Goal: Transaction & Acquisition: Download file/media

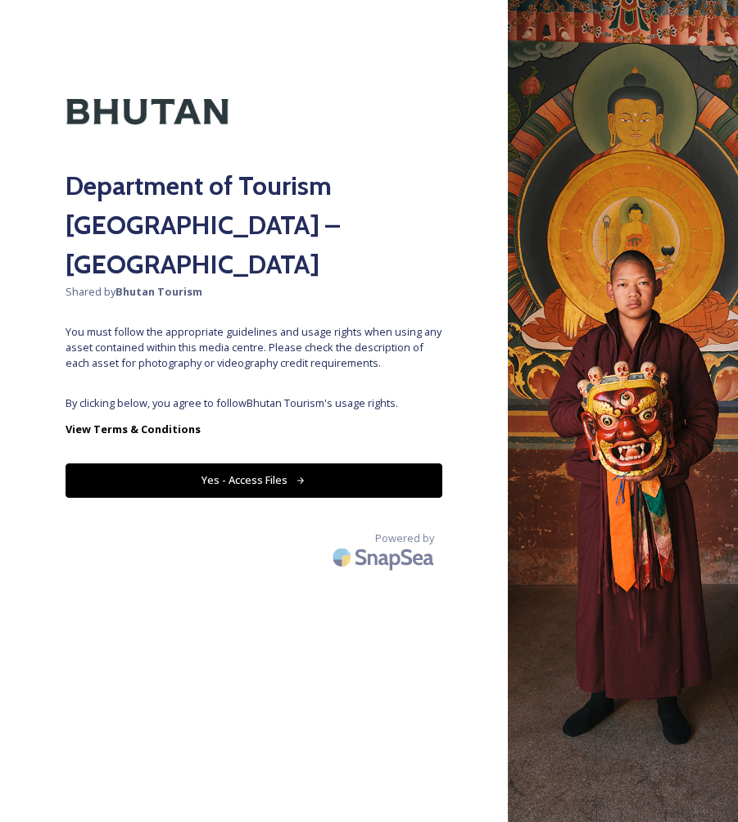
click at [247, 464] on button "Yes - Access Files" at bounding box center [254, 481] width 377 height 34
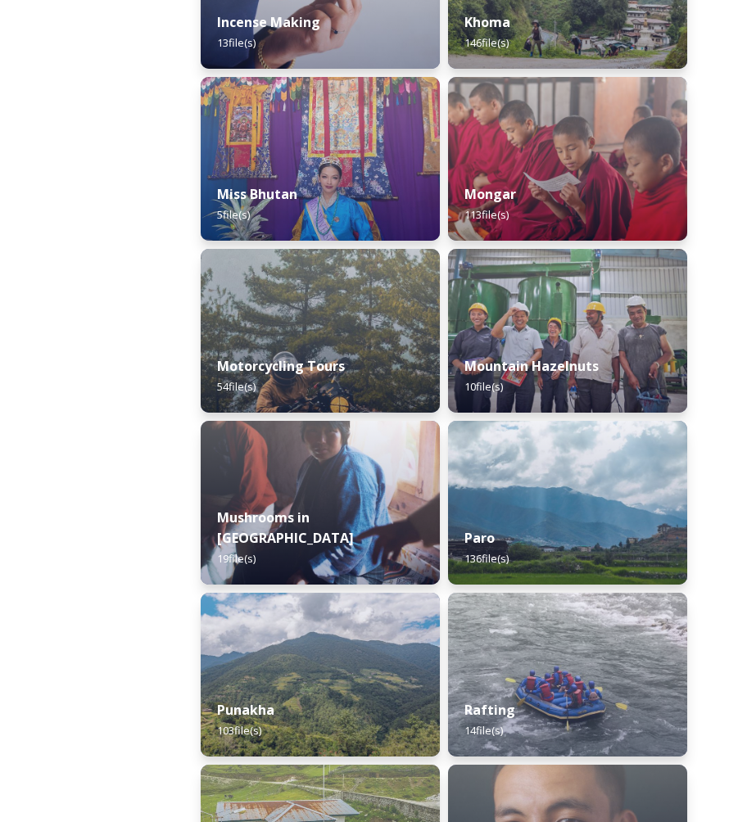
scroll to position [1740, 0]
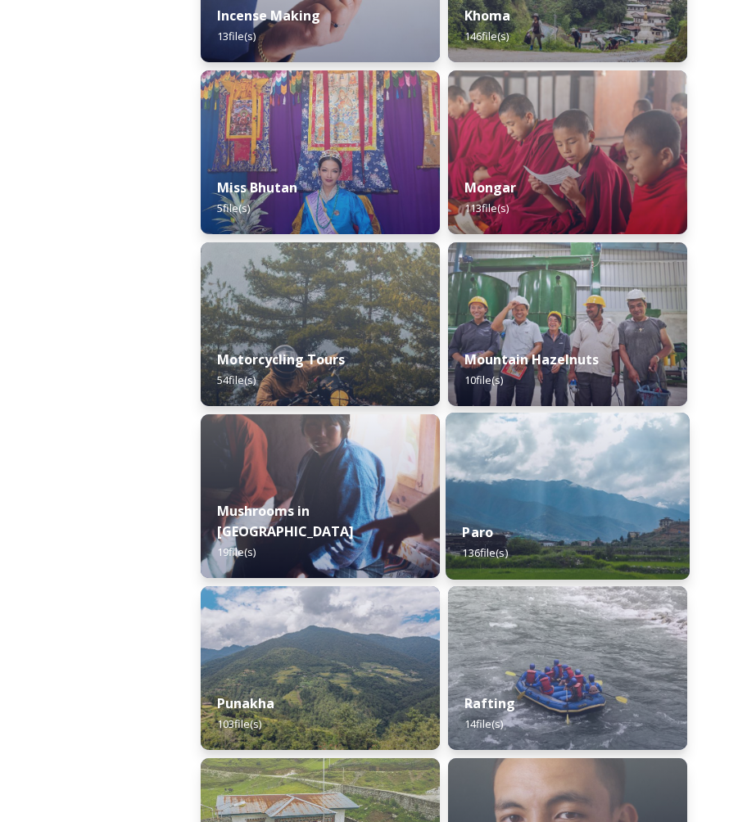
click at [540, 504] on img at bounding box center [568, 496] width 244 height 167
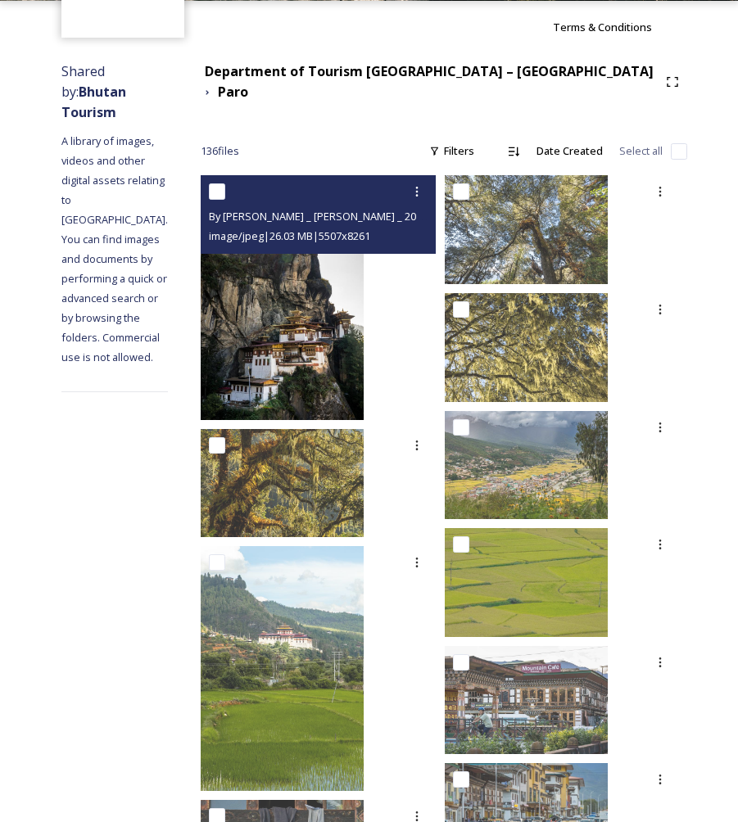
scroll to position [153, 0]
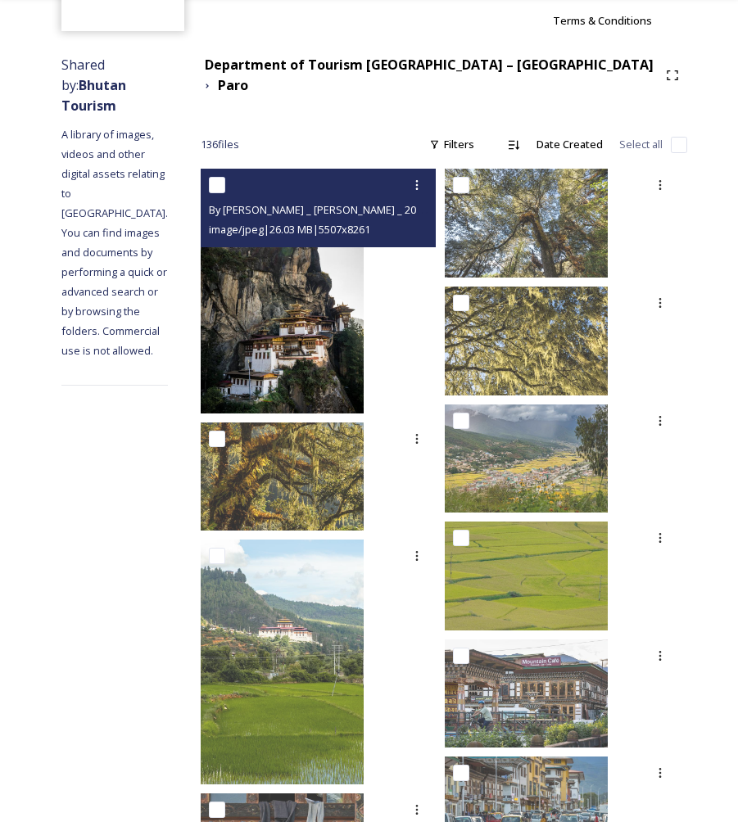
click at [364, 379] on img at bounding box center [282, 291] width 163 height 245
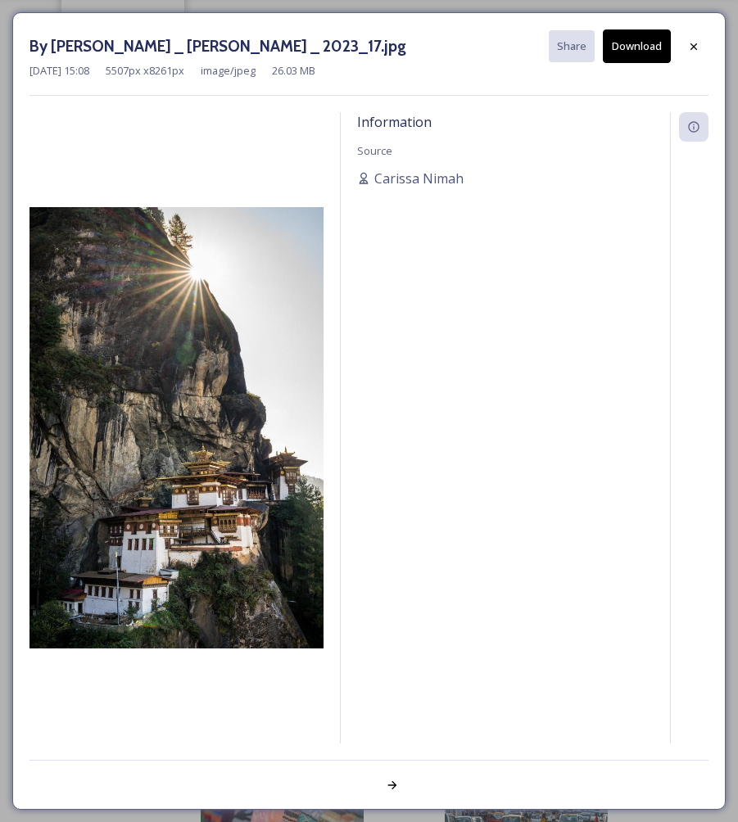
click at [654, 48] on button "Download" at bounding box center [637, 46] width 68 height 34
click at [692, 47] on icon at bounding box center [694, 46] width 7 height 7
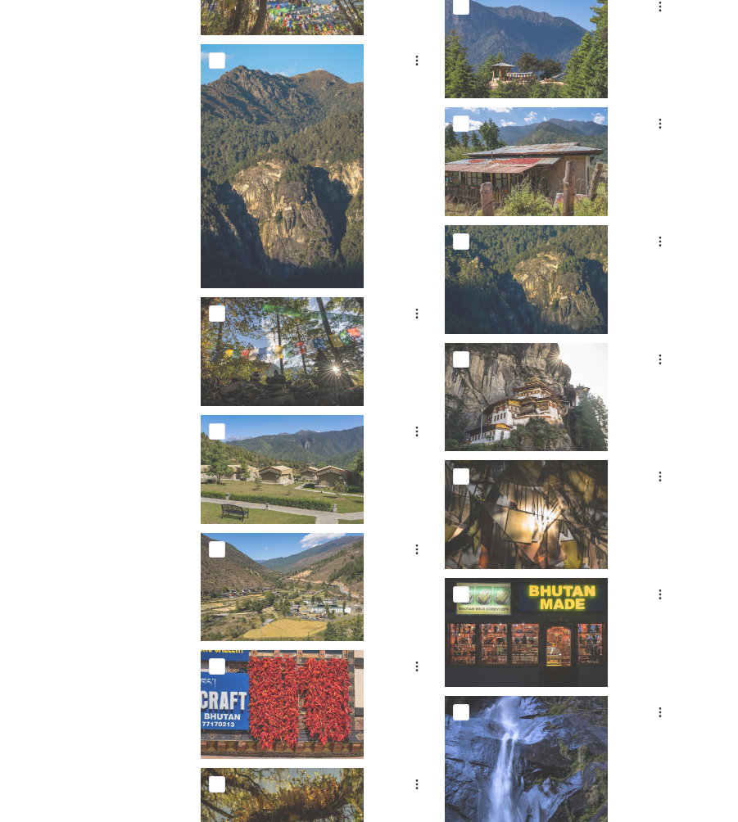
scroll to position [2474, 0]
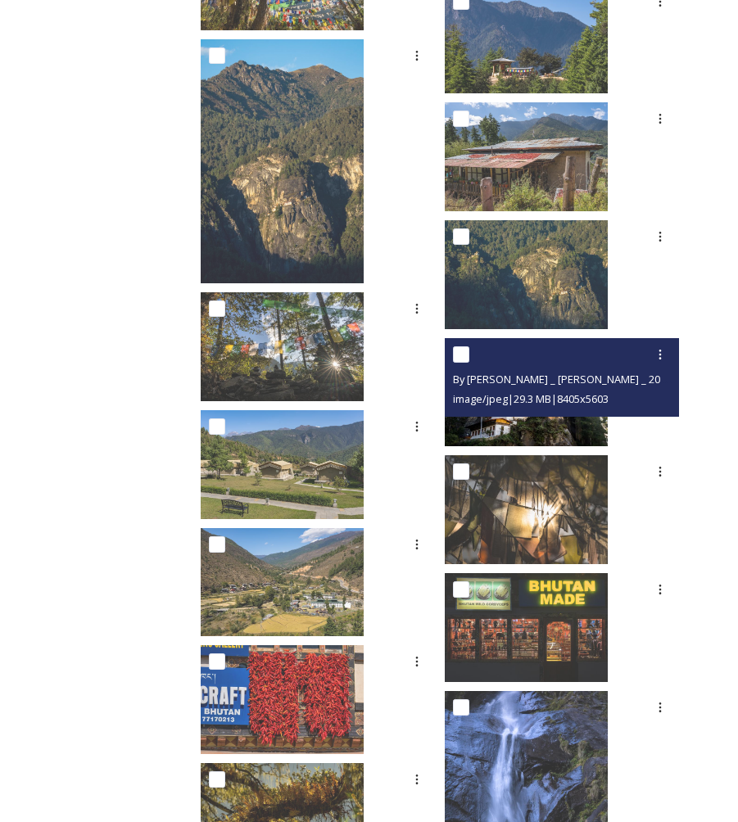
click at [557, 431] on img at bounding box center [526, 392] width 163 height 109
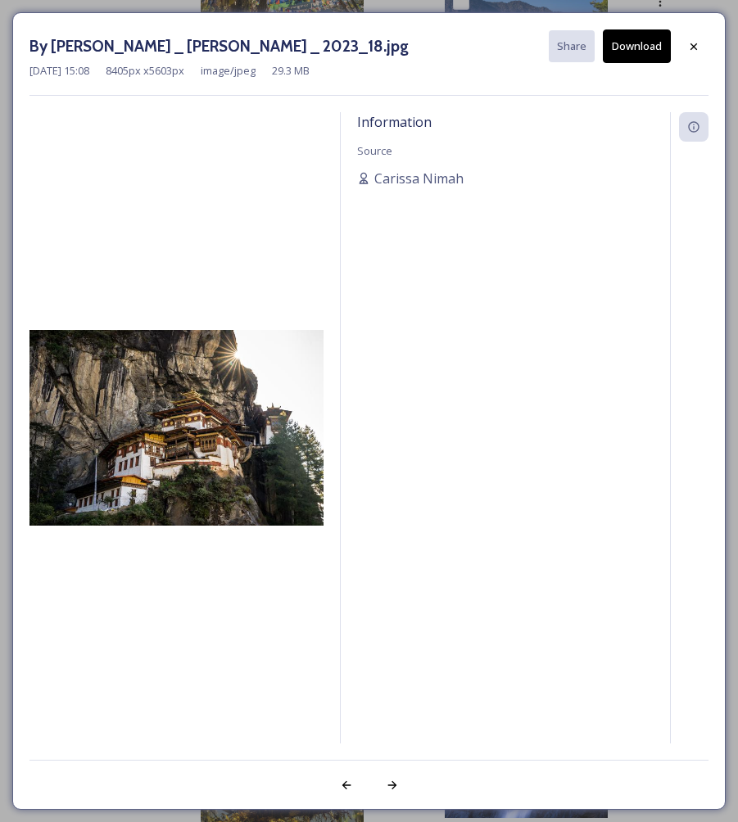
click at [260, 404] on img at bounding box center [176, 428] width 294 height 197
click at [646, 56] on button "Download" at bounding box center [637, 46] width 68 height 34
click at [695, 43] on icon at bounding box center [694, 46] width 7 height 7
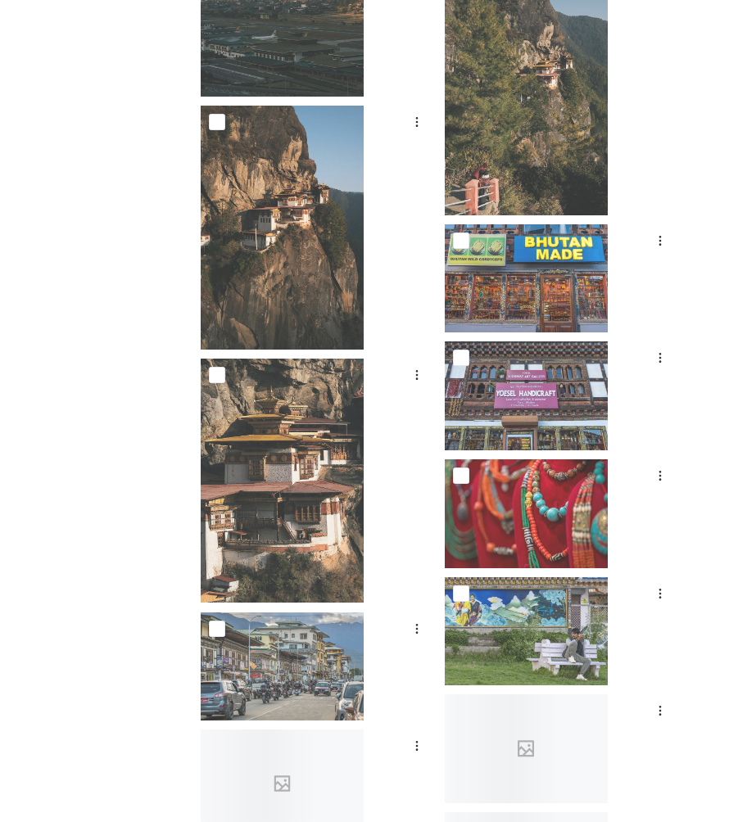
scroll to position [7113, 0]
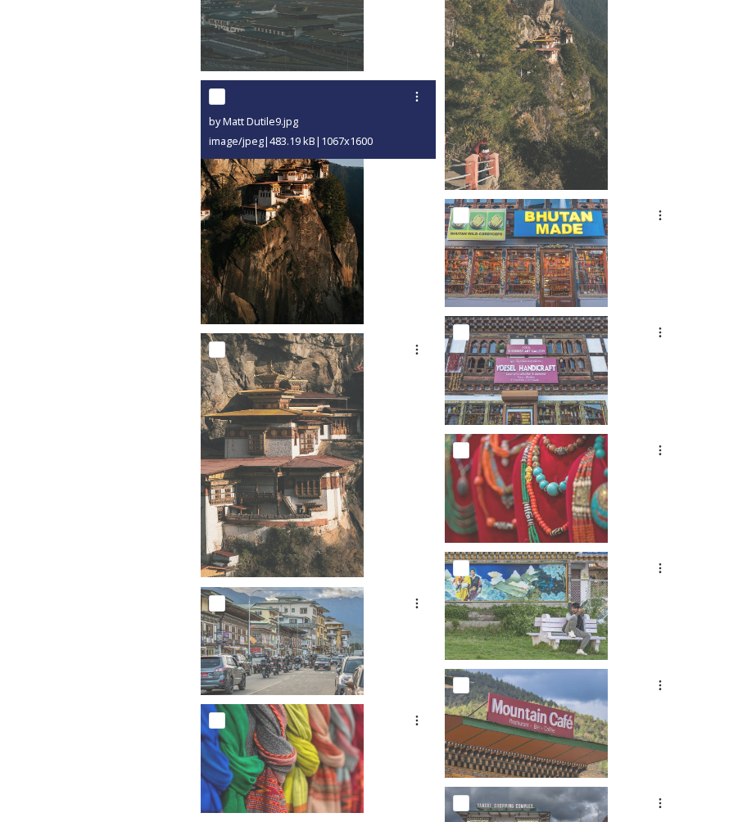
click at [364, 190] on img at bounding box center [282, 202] width 163 height 244
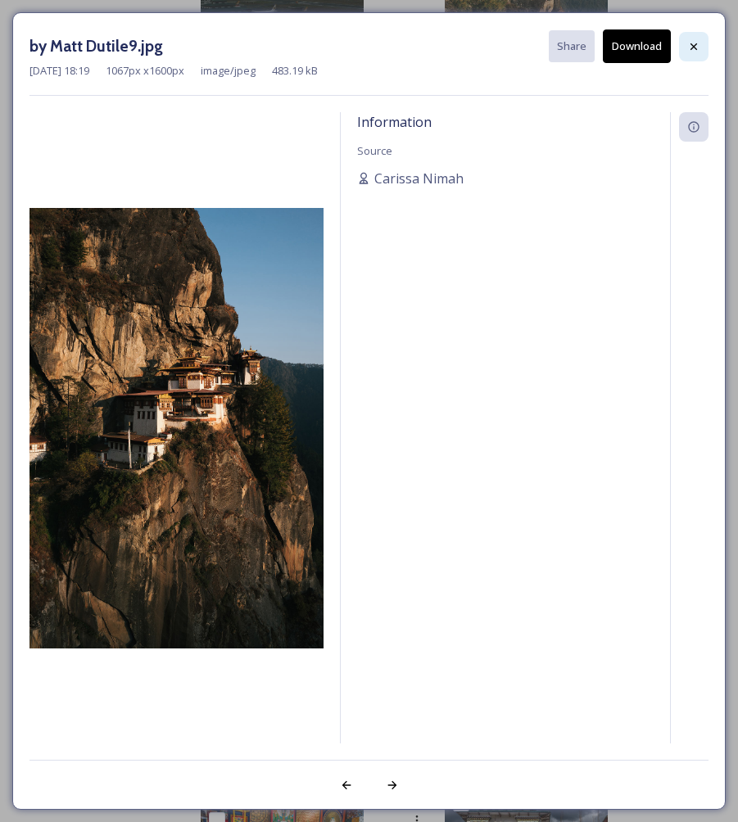
click at [694, 52] on icon at bounding box center [693, 46] width 13 height 13
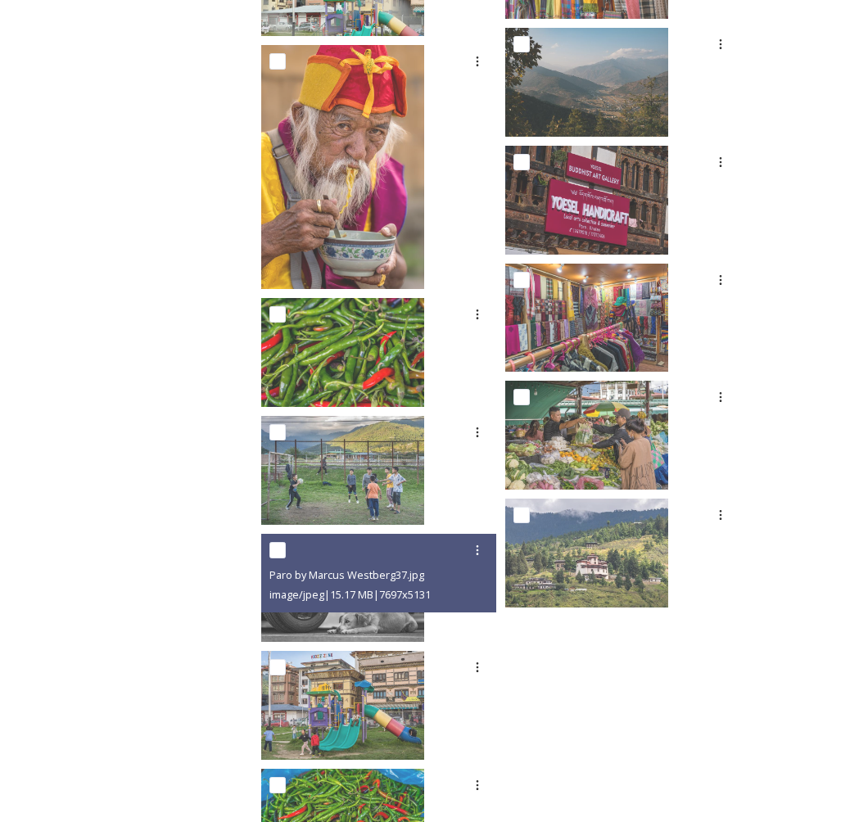
scroll to position [9411, 0]
